Goal: Information Seeking & Learning: Compare options

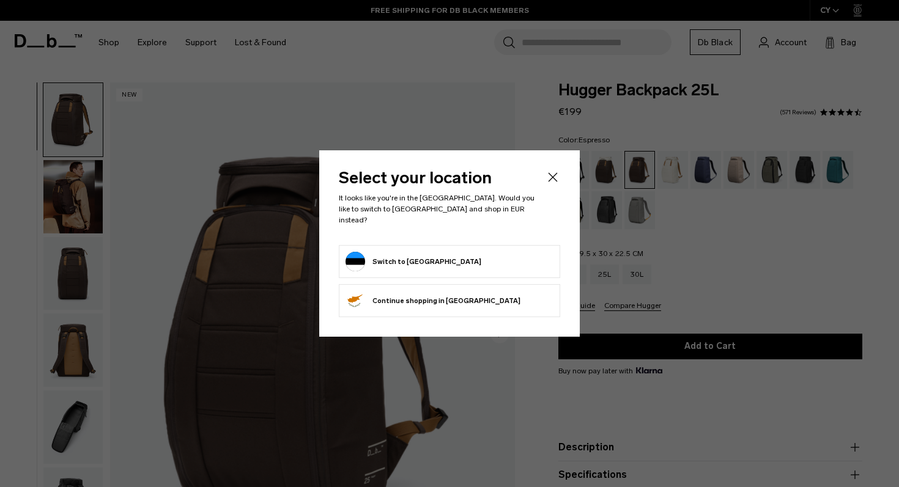
click at [552, 185] on icon "Close" at bounding box center [552, 177] width 15 height 15
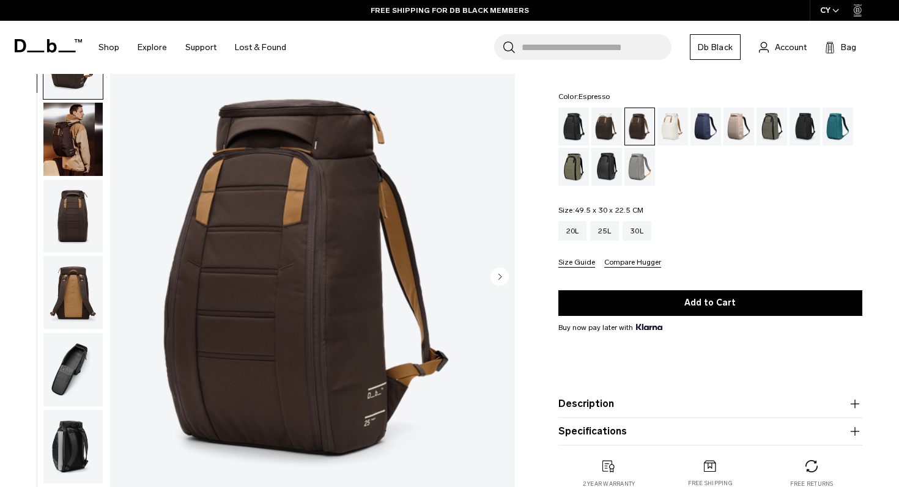
scroll to position [62, 0]
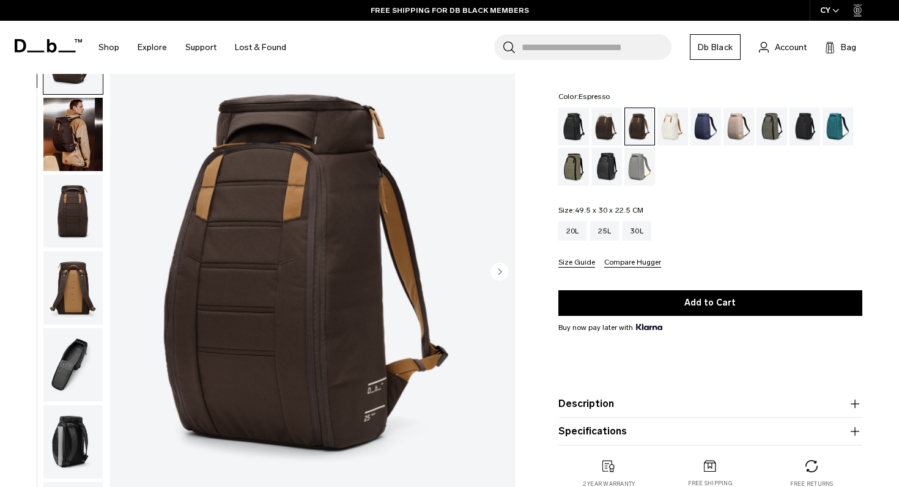
click at [79, 210] on img "button" at bounding box center [72, 211] width 59 height 73
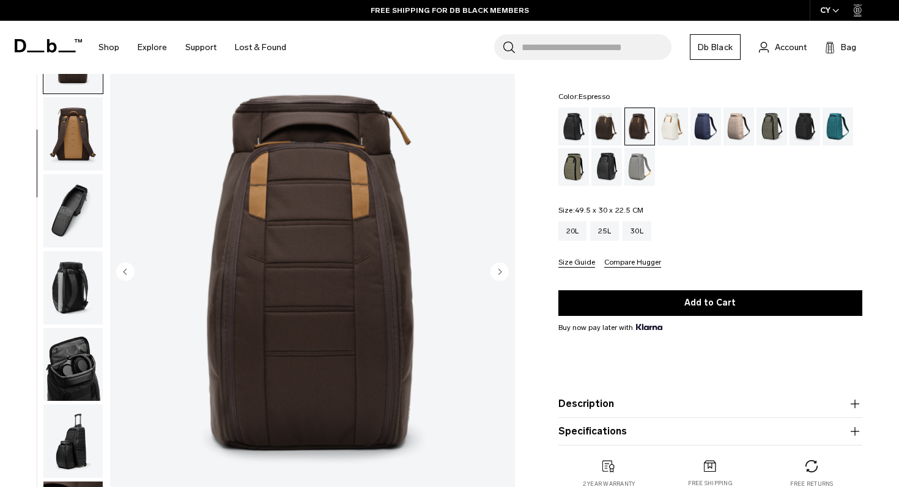
click at [82, 234] on img "button" at bounding box center [72, 210] width 59 height 73
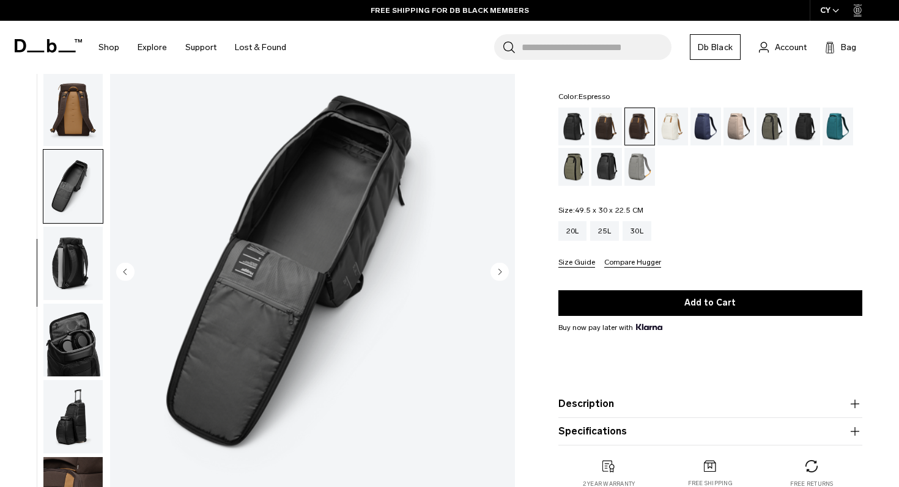
scroll to position [184, 0]
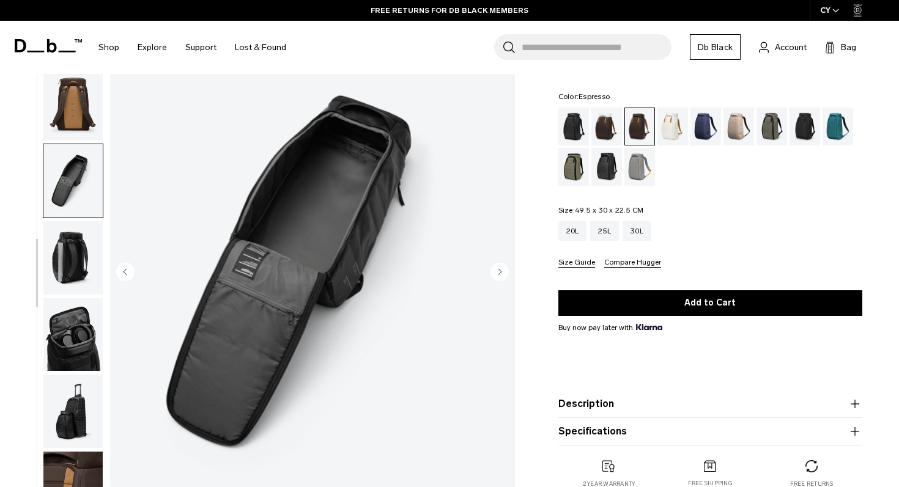
click at [82, 234] on img "button" at bounding box center [72, 257] width 59 height 73
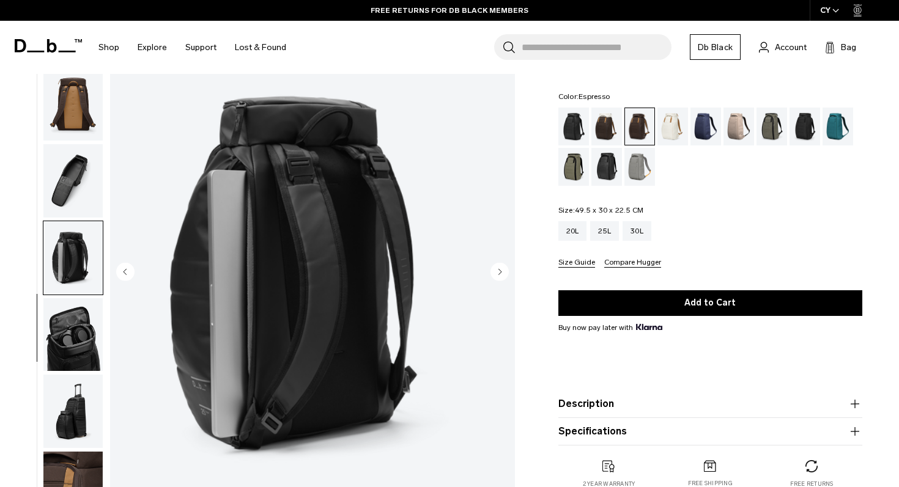
click at [82, 234] on img "button" at bounding box center [72, 257] width 59 height 73
click at [78, 278] on img "button" at bounding box center [72, 257] width 59 height 73
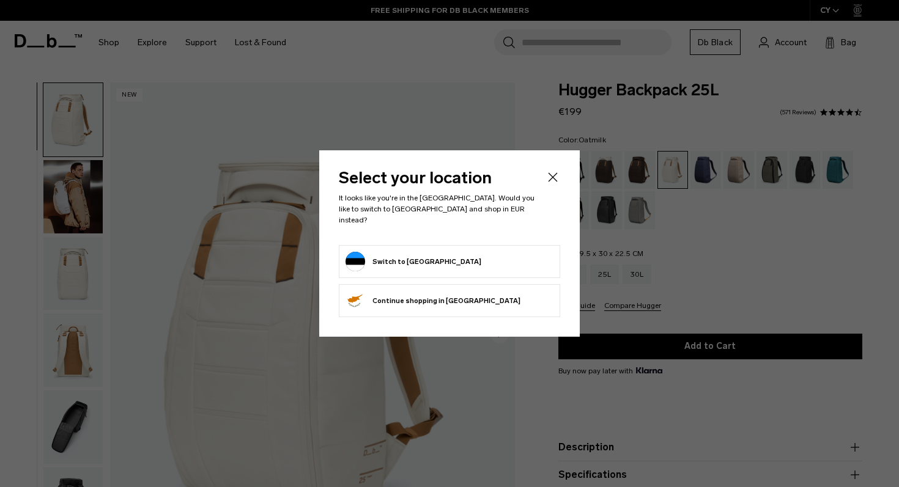
click at [482, 257] on form "Switch to Estonia" at bounding box center [449, 262] width 208 height 20
click at [383, 252] on button "Switch to Estonia" at bounding box center [413, 262] width 136 height 20
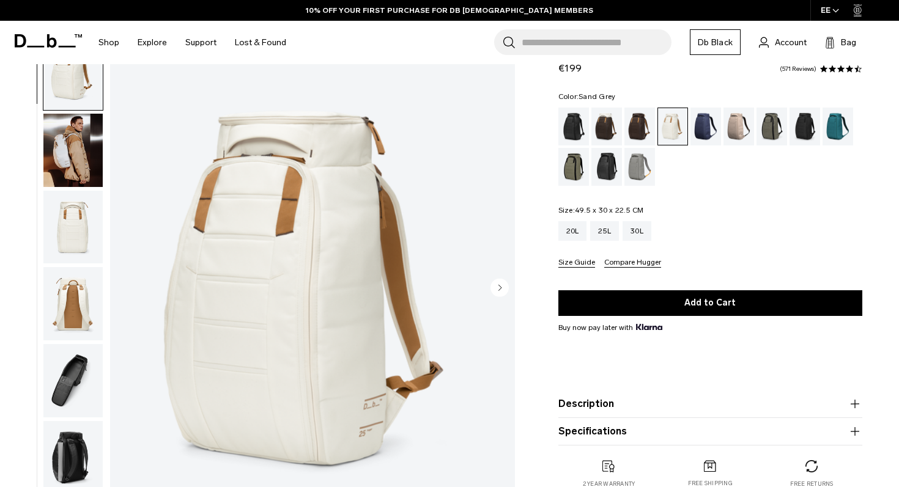
scroll to position [64, 0]
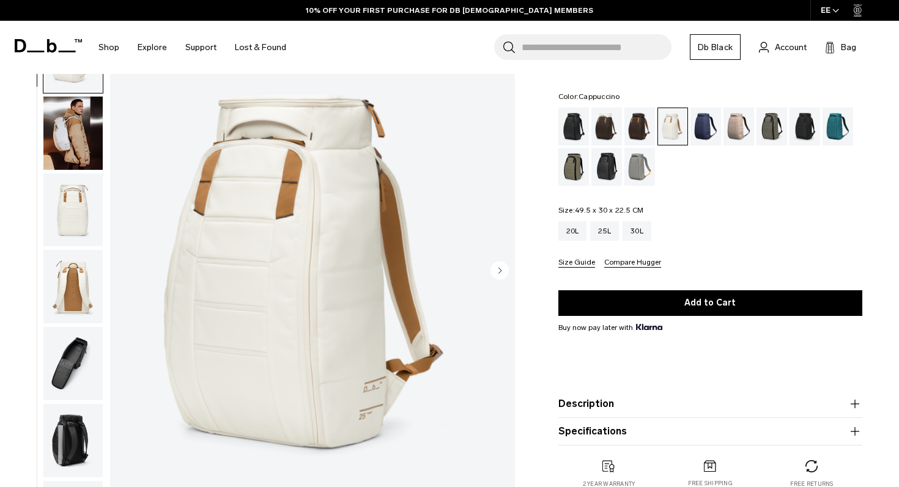
click at [610, 125] on div "Cappuccino" at bounding box center [606, 127] width 31 height 38
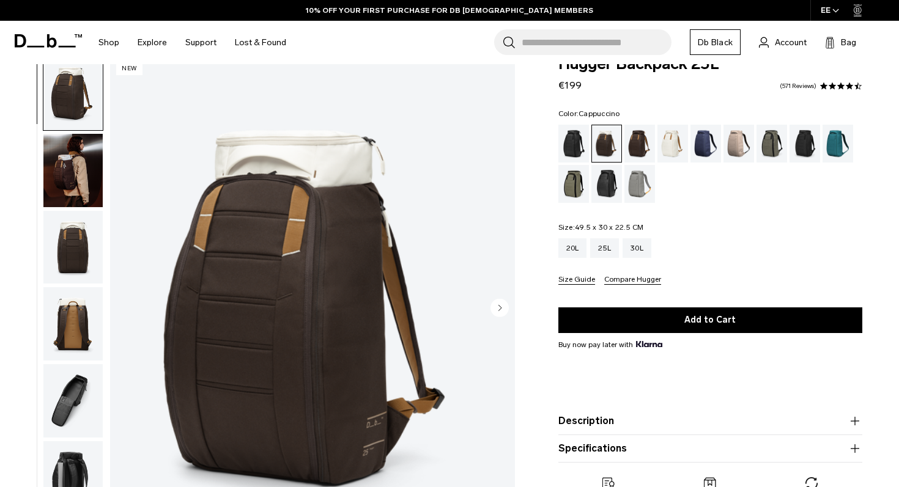
scroll to position [27, 0]
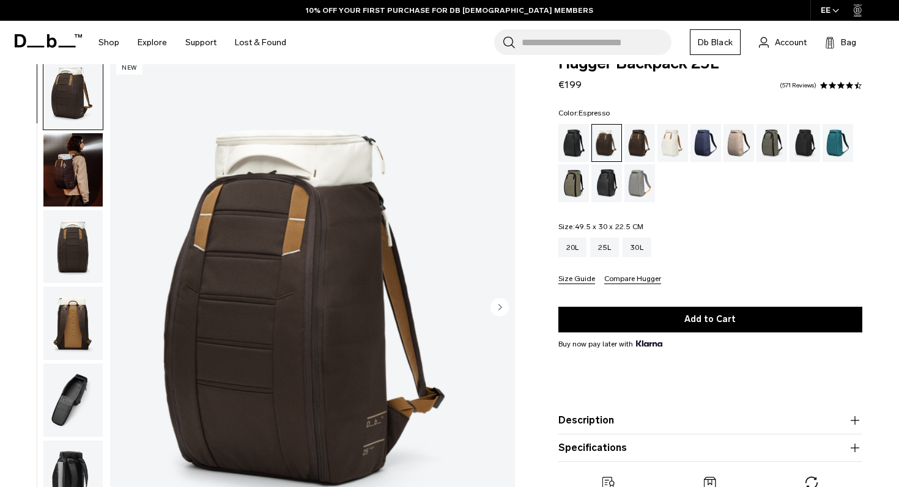
click at [637, 134] on div "Espresso" at bounding box center [639, 143] width 31 height 38
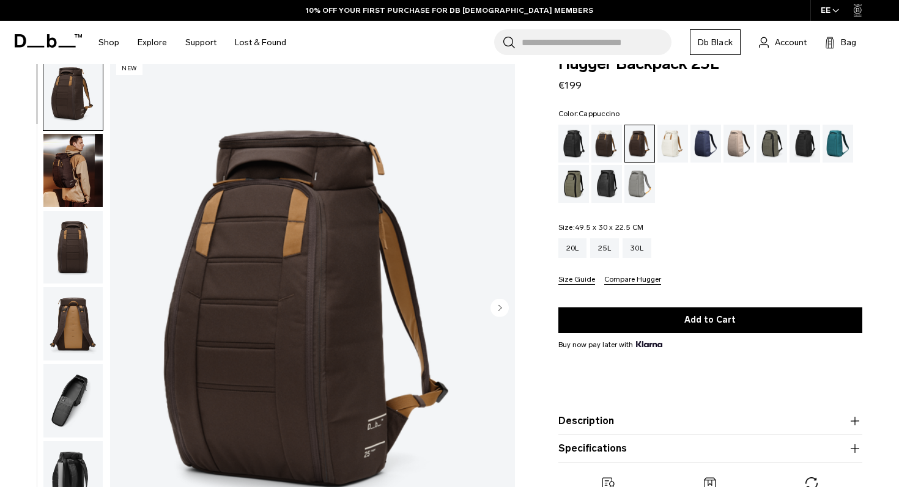
click at [602, 135] on div "Cappuccino" at bounding box center [606, 144] width 31 height 38
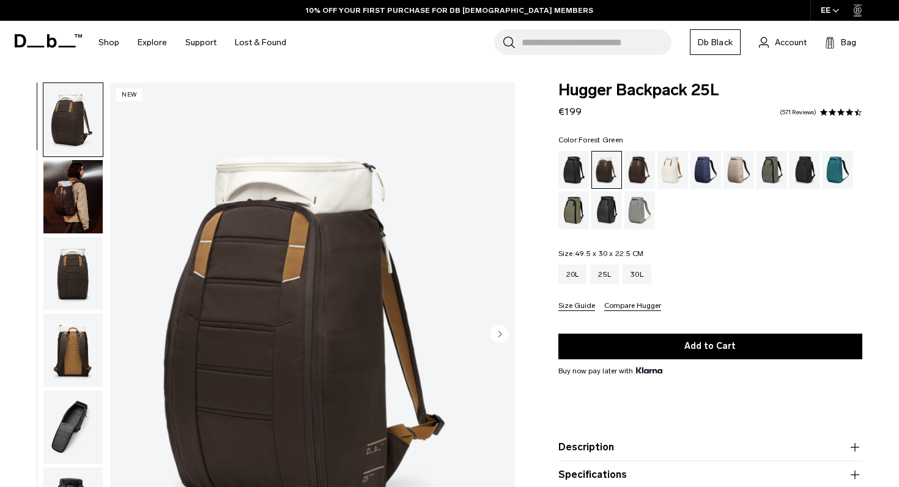
click at [779, 177] on div "Forest Green" at bounding box center [771, 170] width 31 height 38
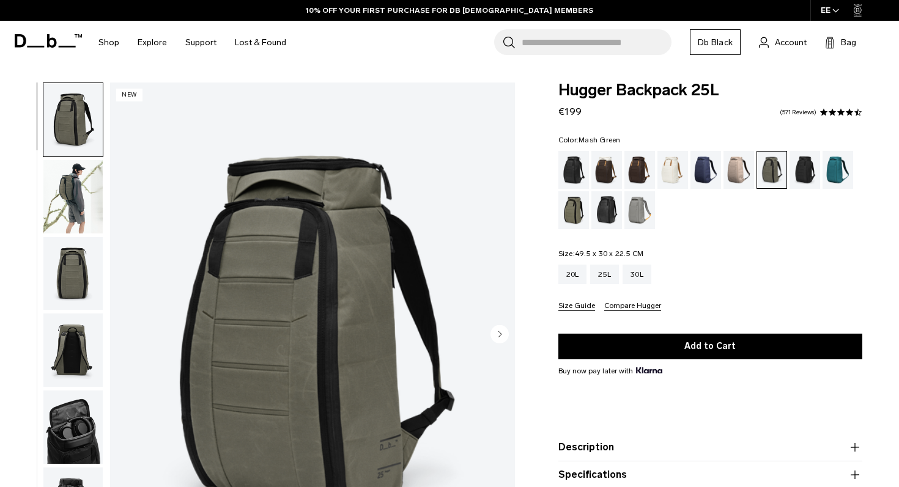
click at [578, 205] on div "Mash Green" at bounding box center [573, 210] width 31 height 38
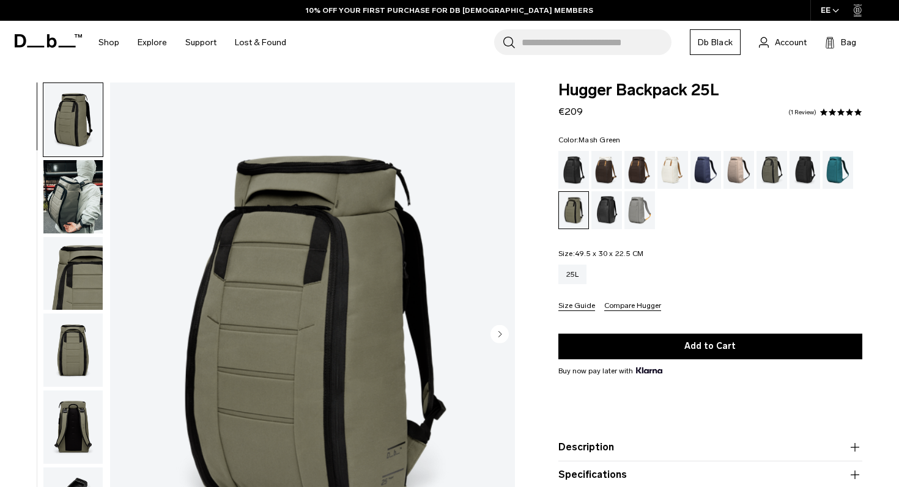
click at [580, 181] on div "Black Out" at bounding box center [573, 170] width 31 height 38
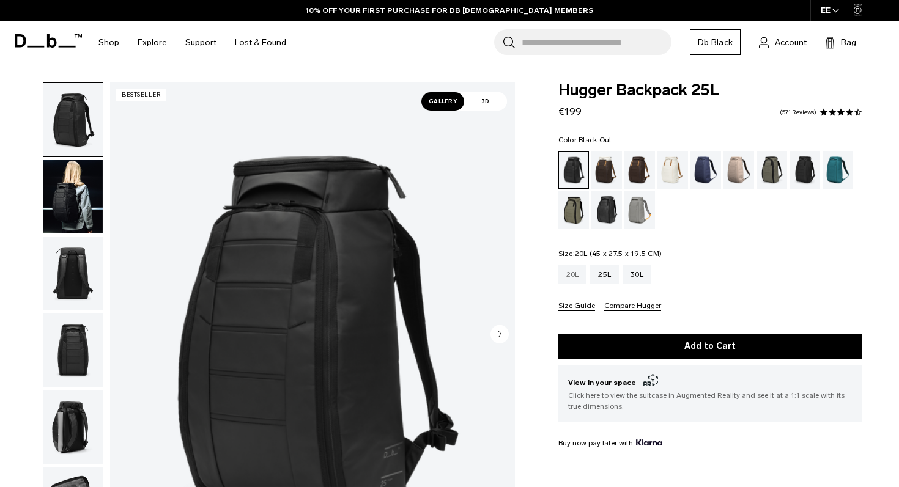
click at [576, 275] on div "20L" at bounding box center [572, 275] width 29 height 20
